Goal: Use online tool/utility: Use online tool/utility

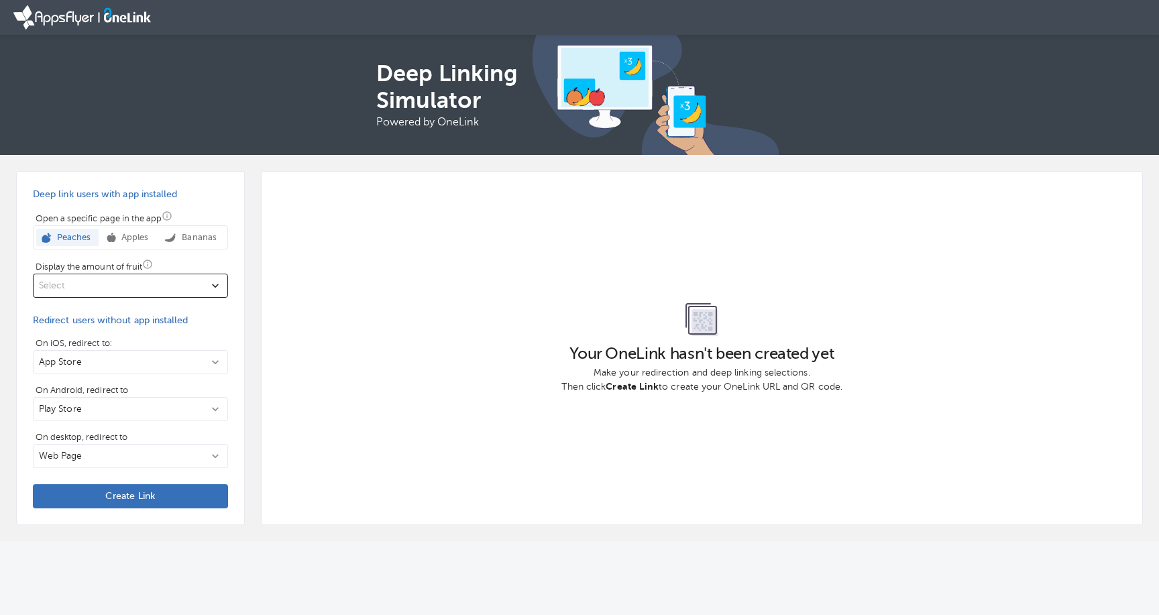
click at [171, 289] on p "Select" at bounding box center [122, 285] width 167 height 13
click at [134, 315] on div "1" at bounding box center [124, 319] width 181 height 24
click at [102, 502] on span "Create Link" at bounding box center [131, 496] width 174 height 13
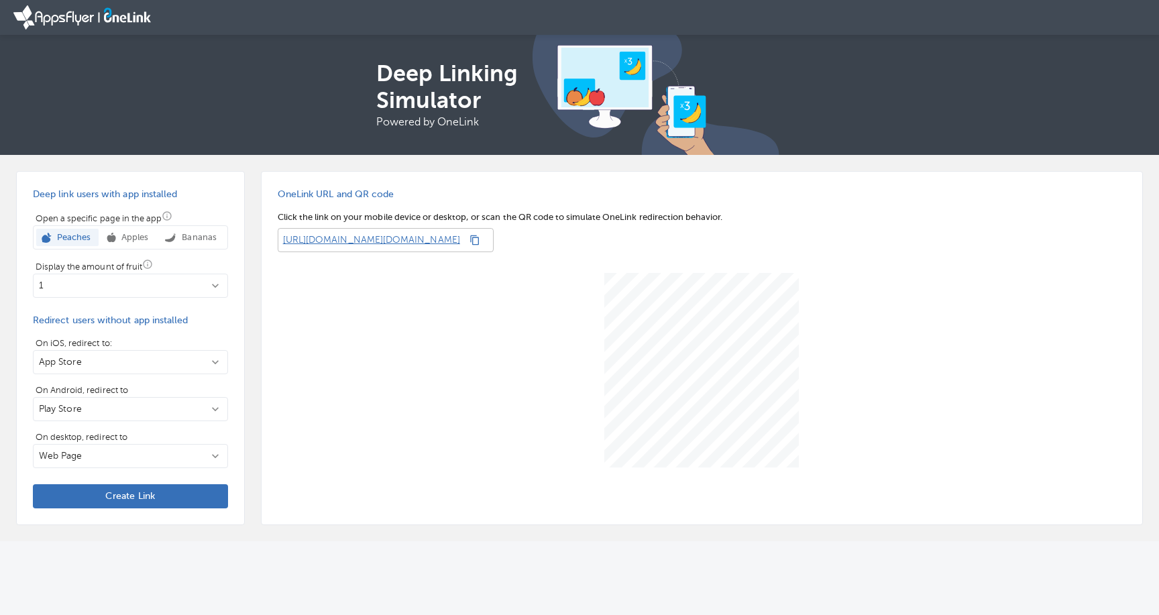
drag, startPoint x: 1064, startPoint y: 241, endPoint x: 276, endPoint y: 241, distance: 788.0
click at [276, 241] on div "OneLink URL and QR code Click the link on your mobile device or desktop, or sca…" at bounding box center [702, 348] width 882 height 354
copy p "[URL][DOMAIN_NAME][DOMAIN_NAME]"
click at [182, 280] on p "1" at bounding box center [122, 285] width 167 height 13
click at [136, 349] on div "5" at bounding box center [124, 343] width 181 height 24
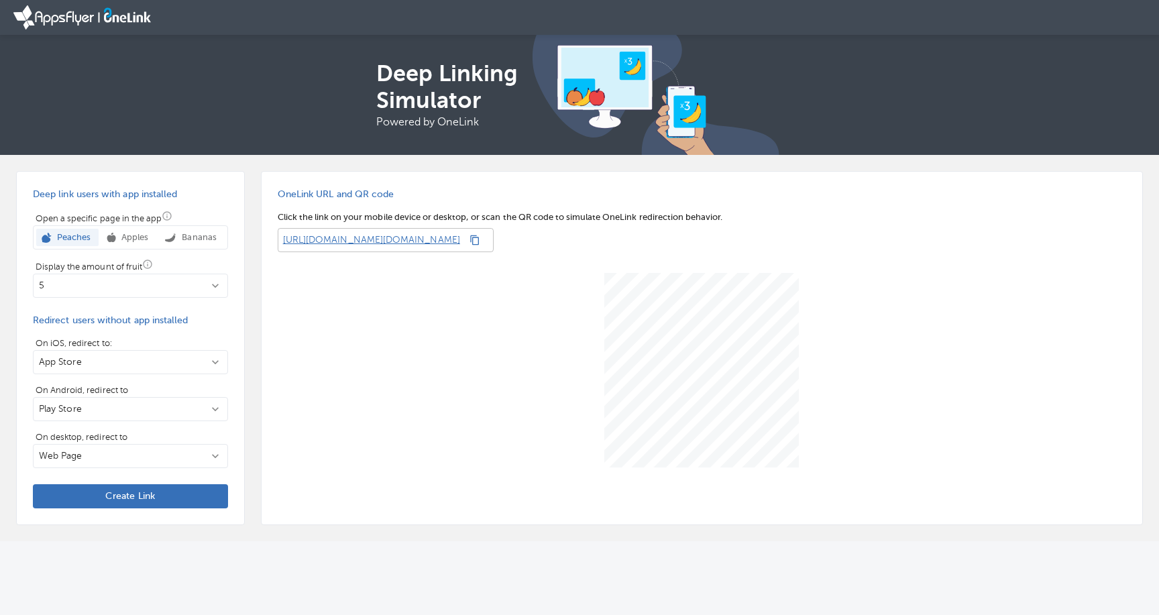
click at [460, 234] on p "[URL][DOMAIN_NAME][DOMAIN_NAME]" at bounding box center [369, 240] width 182 height 24
copy p "[URL][DOMAIN_NAME][DOMAIN_NAME]"
